Goal: Task Accomplishment & Management: Manage account settings

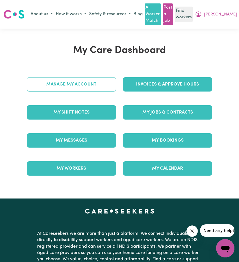
click at [85, 82] on link "Manage My Account" at bounding box center [71, 84] width 89 height 14
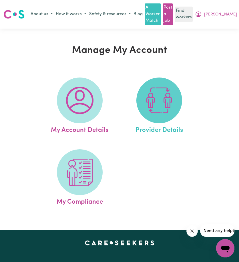
click at [151, 94] on img at bounding box center [159, 100] width 27 height 27
select select "NDIS_FUNDING_PLAN_MANAGED"
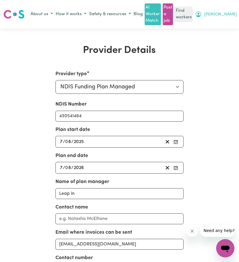
click at [233, 12] on span "[PERSON_NAME]" at bounding box center [221, 14] width 33 height 6
click at [222, 39] on link "Logout" at bounding box center [215, 36] width 45 height 11
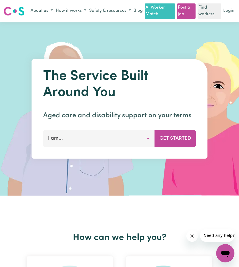
click at [233, 15] on link "Login" at bounding box center [229, 11] width 13 height 9
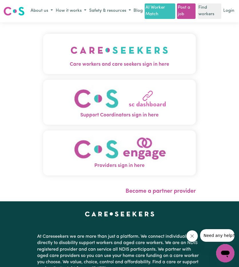
click at [110, 55] on img "Care workers and care seekers sign in here" at bounding box center [120, 50] width 98 height 21
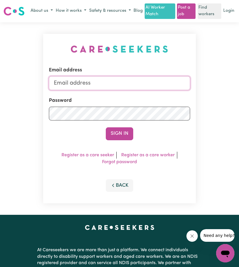
click at [113, 89] on input "Email address" at bounding box center [119, 83] width 141 height 14
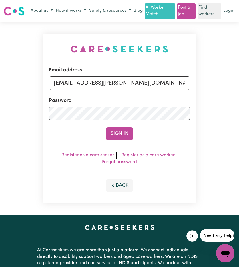
drag, startPoint x: 83, startPoint y: 90, endPoint x: 174, endPoint y: 98, distance: 91.8
click at [178, 97] on form "Email address [EMAIL_ADDRESS][PERSON_NAME][DOMAIN_NAME] Password Sign In" at bounding box center [119, 103] width 141 height 74
type input "[EMAIL_ADDRESS][DOMAIN_NAME]"
click at [117, 140] on button "Sign In" at bounding box center [119, 133] width 27 height 13
